Goal: Transaction & Acquisition: Purchase product/service

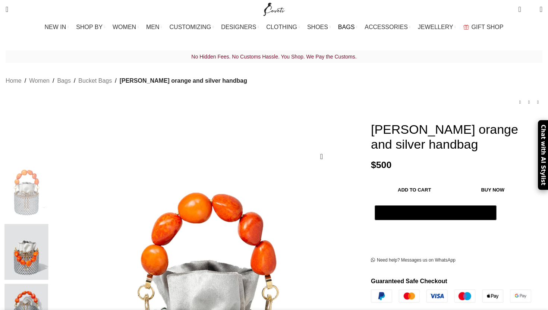
click at [340, 27] on span "BAGS" at bounding box center [346, 26] width 16 height 7
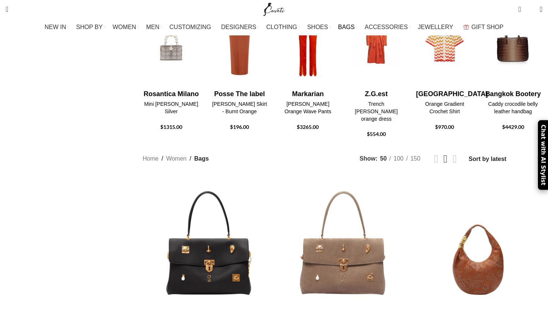
scroll to position [254, 0]
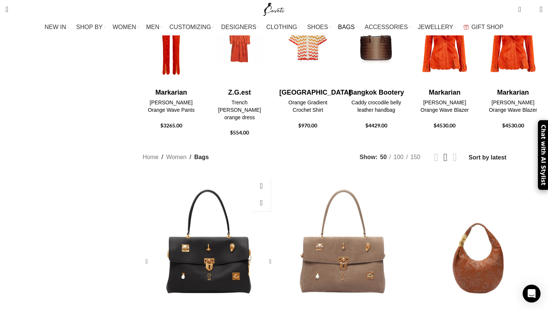
click at [208, 193] on div "Soft Secret Bijoux Bag" at bounding box center [197, 262] width 22 height 176
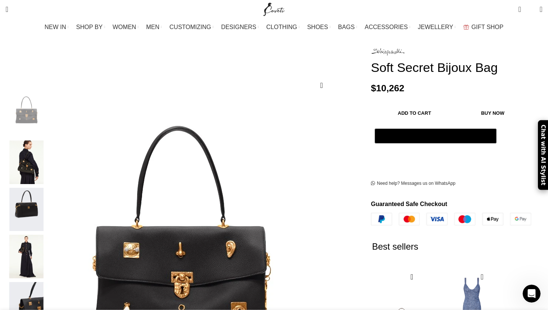
scroll to position [77, 0]
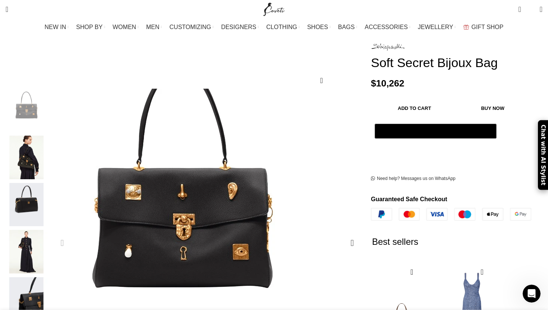
click at [180, 185] on img "1 / 6" at bounding box center [182, 221] width 280 height 373
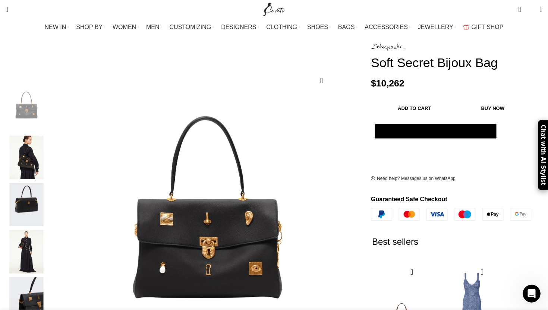
scroll to position [0, 314]
click at [49, 196] on img "3 / 6" at bounding box center [26, 205] width 45 height 44
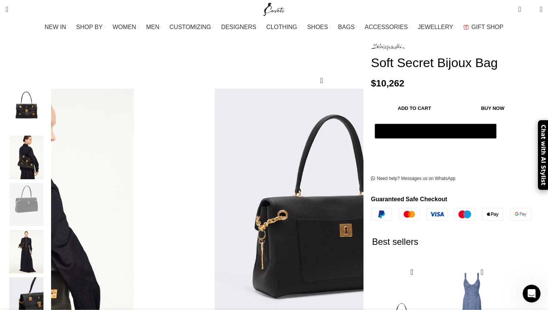
click at [49, 215] on img "3 / 6" at bounding box center [26, 205] width 45 height 44
click at [49, 239] on img "4 / 6" at bounding box center [26, 252] width 45 height 44
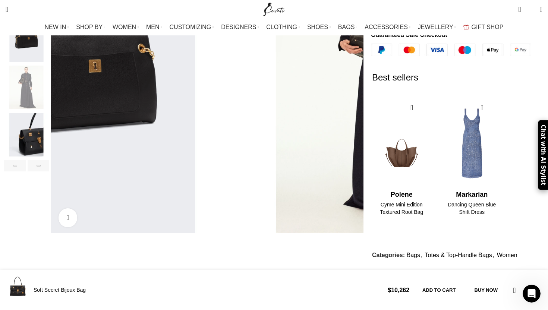
scroll to position [202, 0]
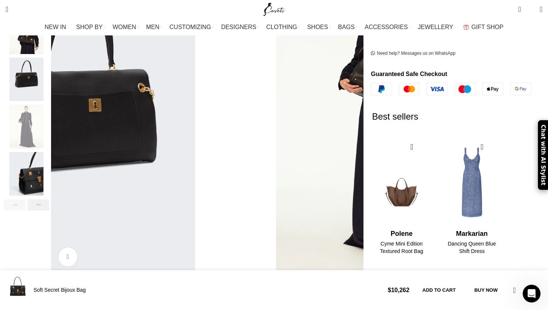
click at [50, 199] on div "Next slide" at bounding box center [39, 204] width 22 height 11
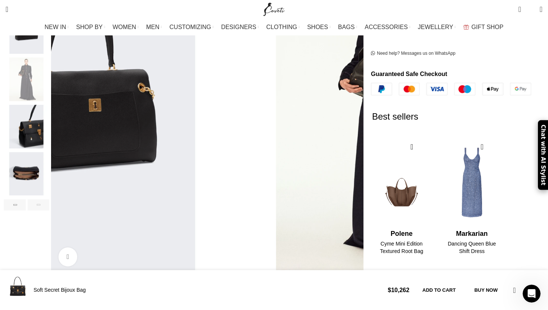
click at [49, 132] on img "5 / 6" at bounding box center [26, 127] width 45 height 44
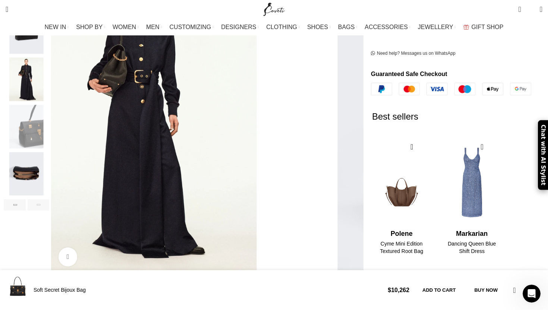
scroll to position [0, 392]
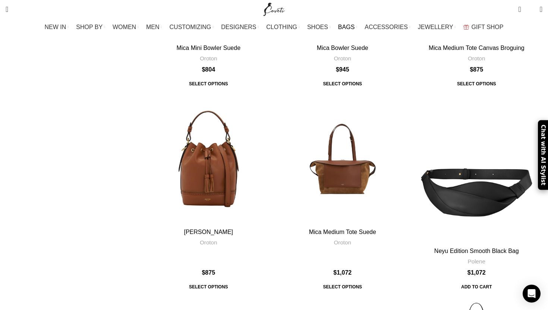
scroll to position [2970, 0]
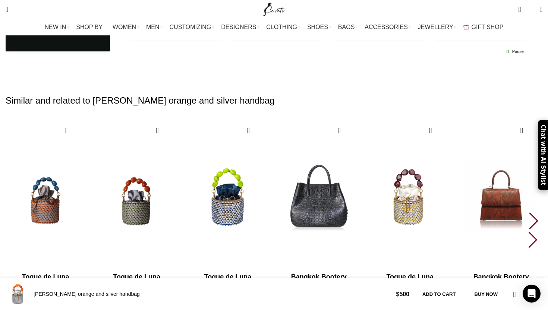
scroll to position [1030, 0]
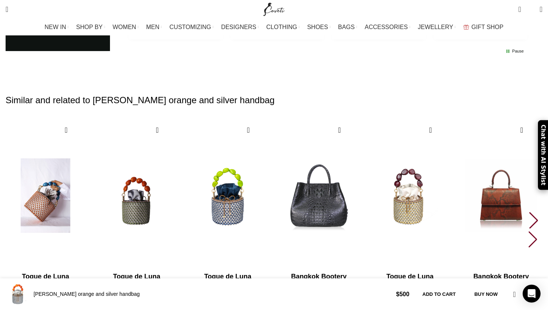
click at [87, 178] on img "1 / 30" at bounding box center [45, 196] width 82 height 154
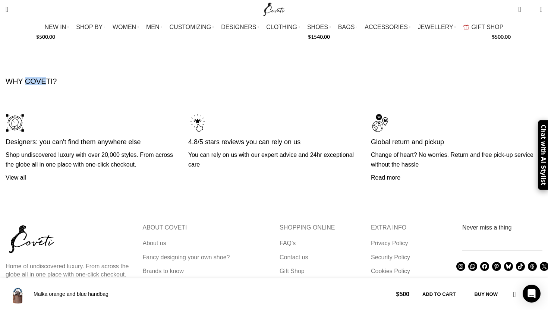
scroll to position [0, 157]
drag, startPoint x: 73, startPoint y: 64, endPoint x: 99, endPoint y: 64, distance: 25.7
click at [57, 81] on h4 "WHY COVETI?" at bounding box center [31, 81] width 51 height 1
copy h4 "COVETI"
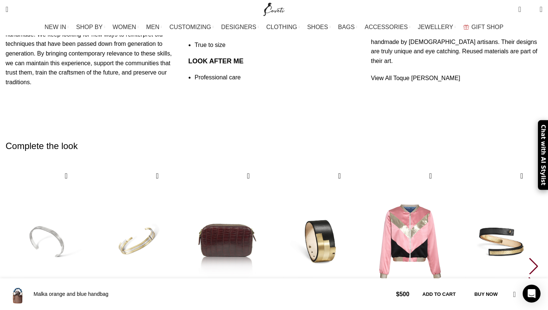
scroll to position [492, 0]
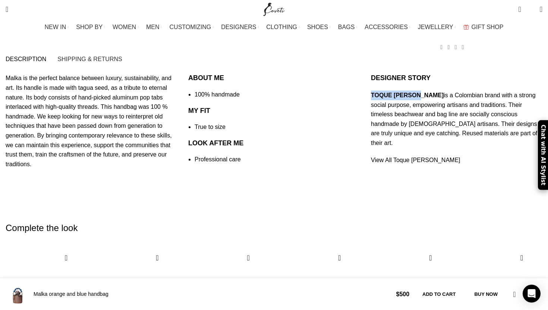
drag, startPoint x: 356, startPoint y: 81, endPoint x: 397, endPoint y: 83, distance: 41.0
click at [397, 91] on p "TOQUE [PERSON_NAME] is a Colombian brand with a strong social purpose, empoweri…" at bounding box center [456, 119] width 171 height 57
copy strong "TOQUE [PERSON_NAME]"
